Goal: Find specific page/section: Find specific page/section

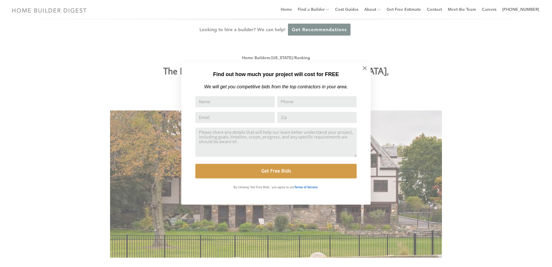
click at [452, 86] on div "Find out how much your project will cost for FREE We will get you competitive b…" at bounding box center [276, 133] width 552 height 267
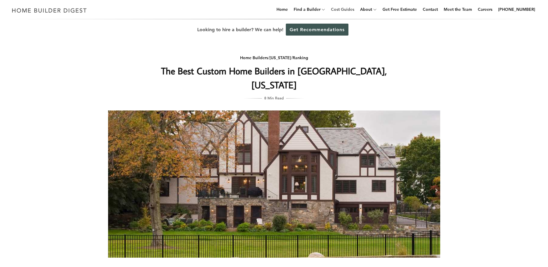
click at [351, 11] on link "Cost Guides" at bounding box center [343, 9] width 28 height 19
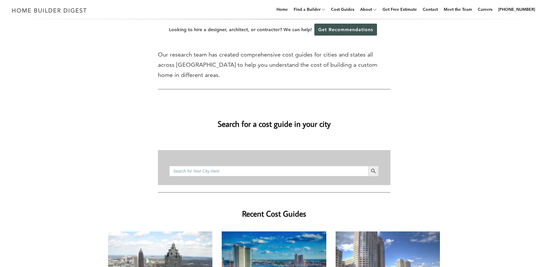
click at [255, 166] on input "Search for:" at bounding box center [268, 171] width 199 height 10
type input "yonkers"
click at [378, 166] on span "submit" at bounding box center [373, 171] width 10 height 10
click at [290, 10] on link "Home" at bounding box center [282, 9] width 16 height 19
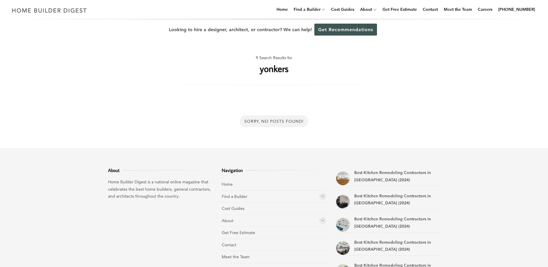
drag, startPoint x: 326, startPoint y: 121, endPoint x: 337, endPoint y: 122, distance: 11.4
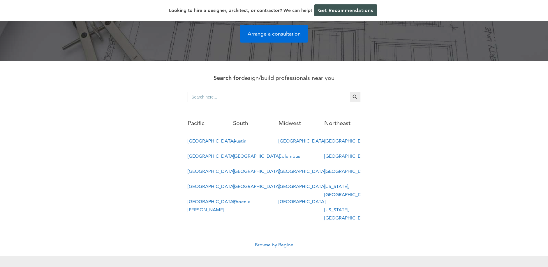
scroll to position [291, 0]
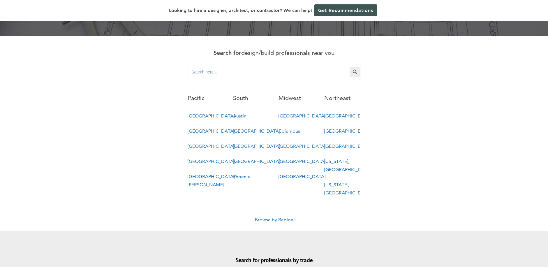
click at [335, 182] on link "New York, NY" at bounding box center [347, 189] width 47 height 14
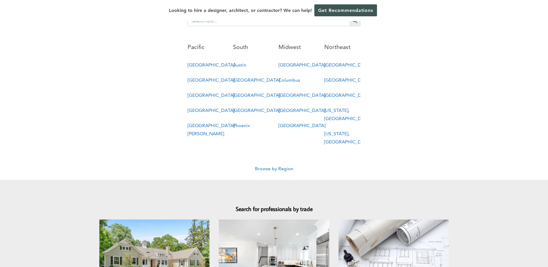
scroll to position [350, 0]
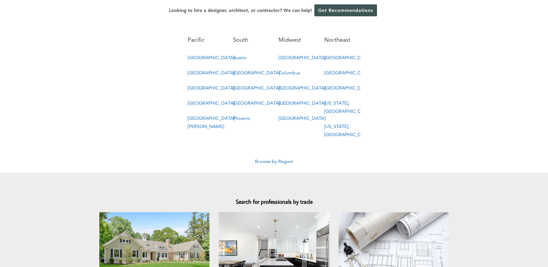
click at [273, 158] on link "Browse by Region" at bounding box center [274, 161] width 38 height 6
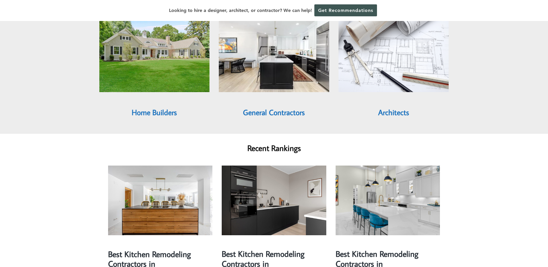
scroll to position [408, 0]
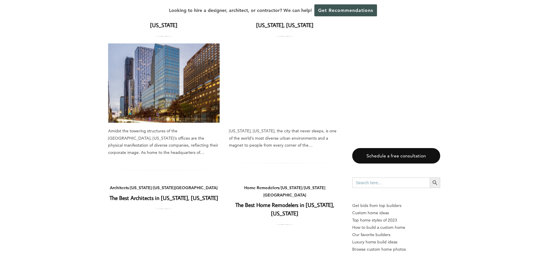
scroll to position [87, 0]
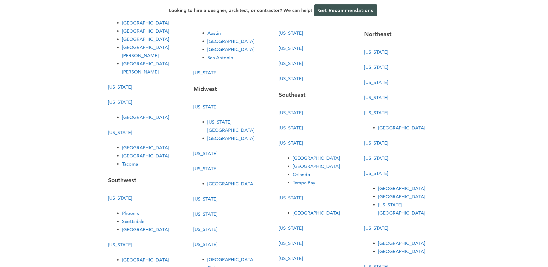
scroll to position [87, 0]
